Goal: Information Seeking & Learning: Learn about a topic

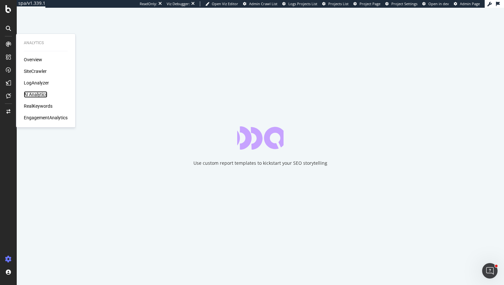
click at [37, 94] on div "AI Analytics" at bounding box center [36, 94] width 24 height 6
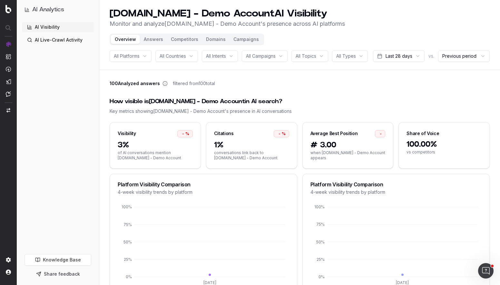
click at [243, 39] on button "Campaigns" at bounding box center [245, 39] width 33 height 9
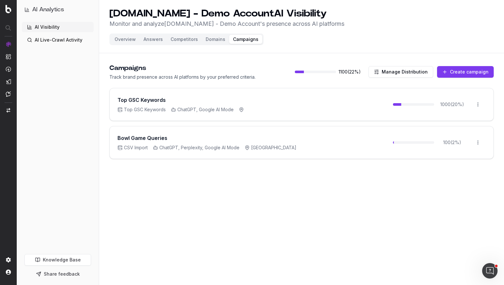
drag, startPoint x: 176, startPoint y: 141, endPoint x: 391, endPoint y: 148, distance: 215.0
click at [176, 141] on div "Bowl Game Queries" at bounding box center [207, 138] width 179 height 8
click at [480, 138] on html "AI Analytics AI Visibility AI Live-Crawl Activity Knowledge Base Share feedback…" at bounding box center [252, 142] width 504 height 285
click at [467, 157] on div "Edit campaign" at bounding box center [460, 156] width 49 height 10
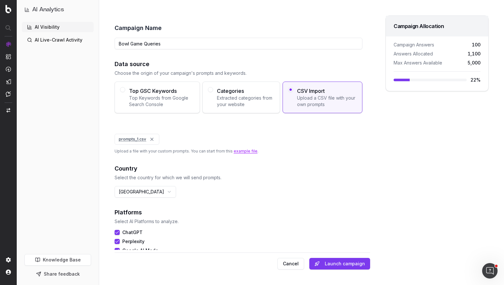
scroll to position [22, 0]
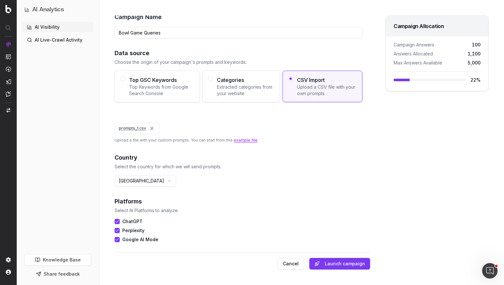
click at [132, 129] on link "prompts_1.csv" at bounding box center [132, 128] width 27 height 5
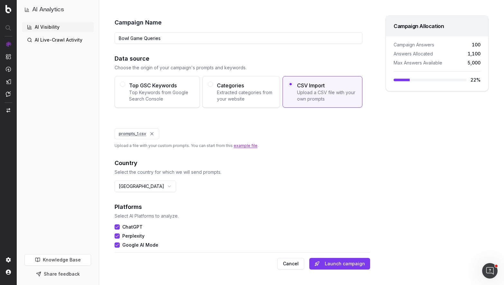
scroll to position [0, 0]
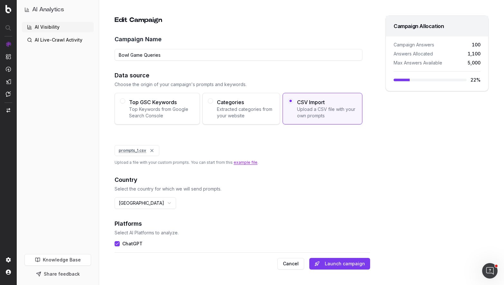
click at [311, 185] on div "Country Select the country for which we will send prompts." at bounding box center [239, 183] width 248 height 17
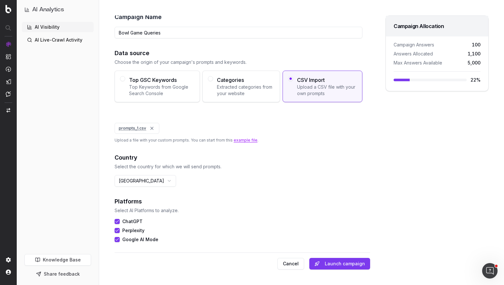
click at [48, 25] on link "AI Visibility" at bounding box center [58, 27] width 72 height 10
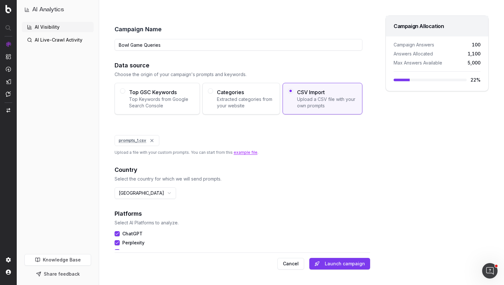
scroll to position [0, 0]
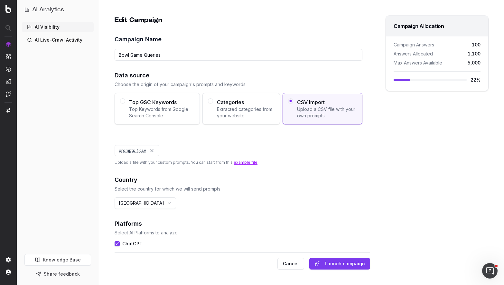
click at [127, 20] on h2 "Edit Campaign" at bounding box center [239, 19] width 248 height 9
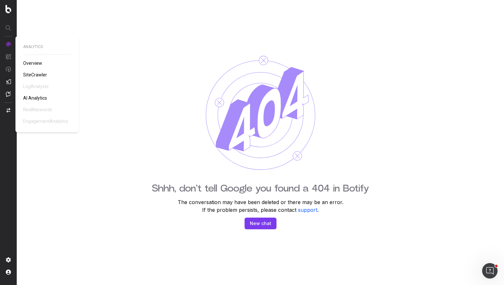
click at [37, 99] on span "AI Analytics" at bounding box center [35, 97] width 24 height 5
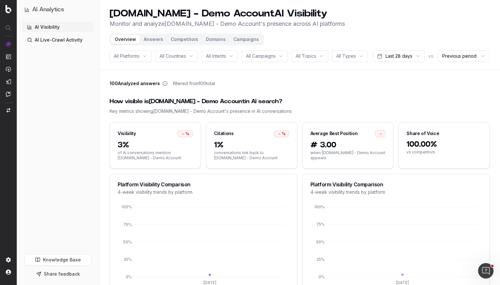
click at [157, 38] on button "Answers" at bounding box center [153, 39] width 27 height 9
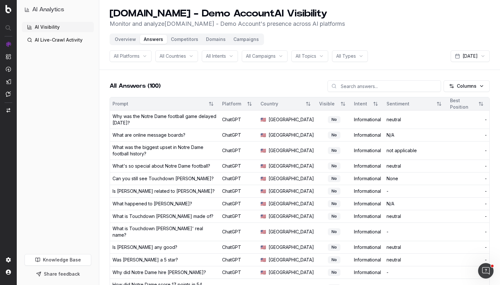
click at [275, 55] on span "All Campaigns" at bounding box center [261, 56] width 30 height 6
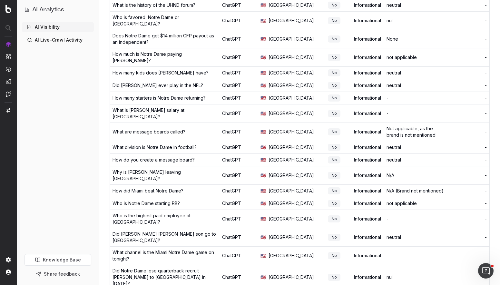
scroll to position [554, 0]
